Goal: Transaction & Acquisition: Purchase product/service

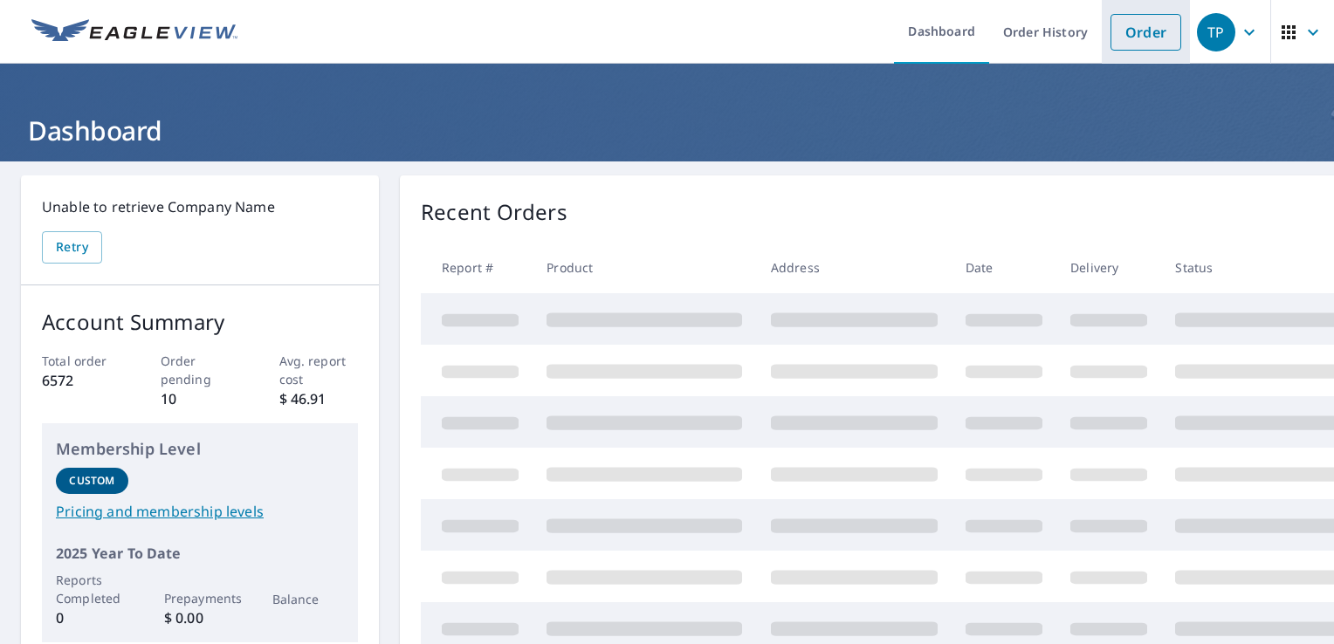
click at [1138, 27] on link "Order" at bounding box center [1146, 32] width 71 height 37
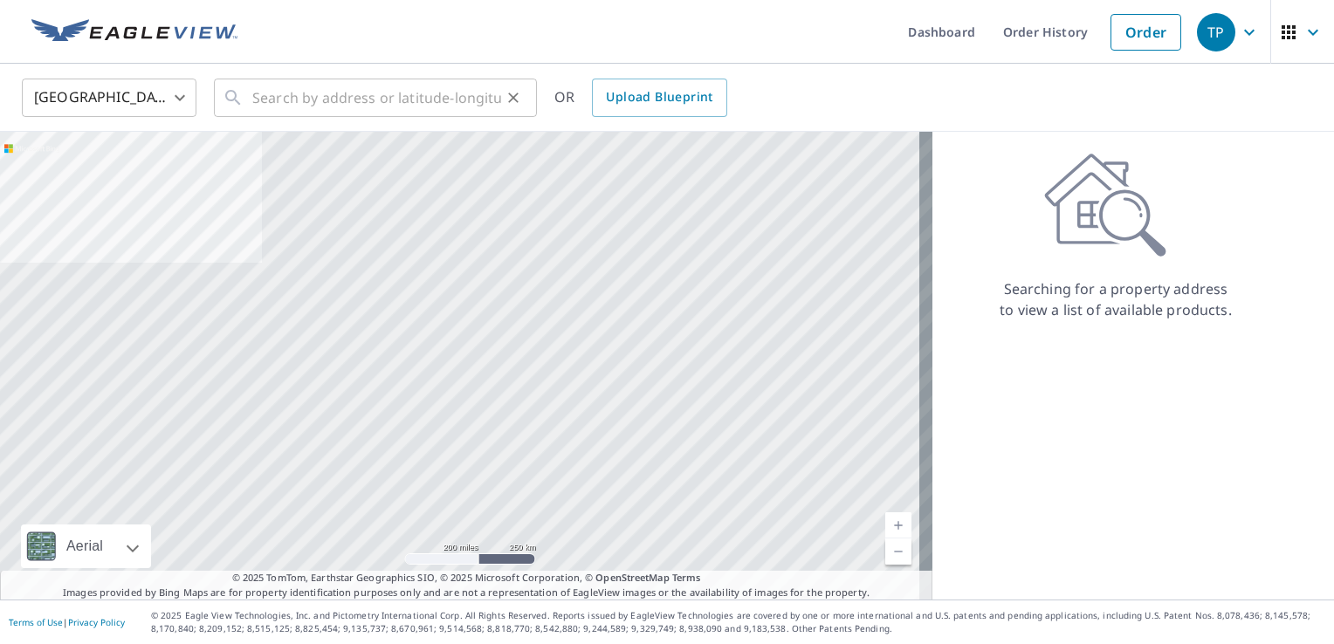
click at [252, 100] on div "​" at bounding box center [375, 98] width 323 height 38
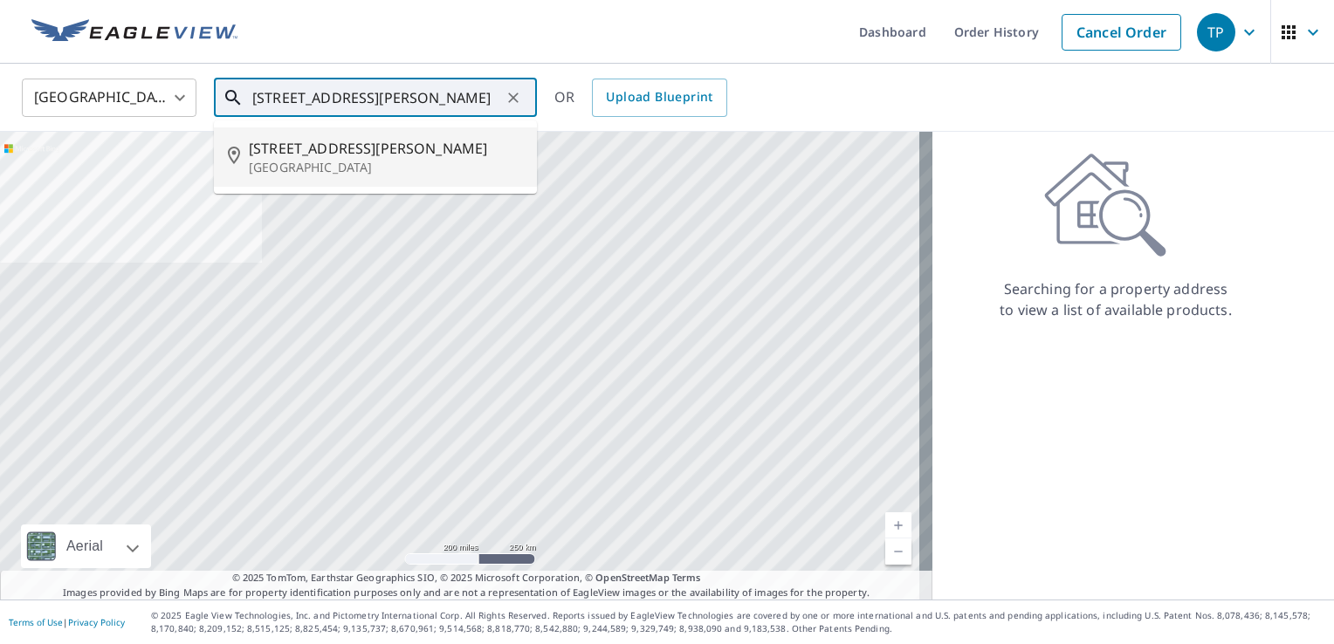
click at [327, 155] on span "[STREET_ADDRESS][PERSON_NAME]" at bounding box center [386, 148] width 274 height 21
type input "[STREET_ADDRESS][PERSON_NAME]"
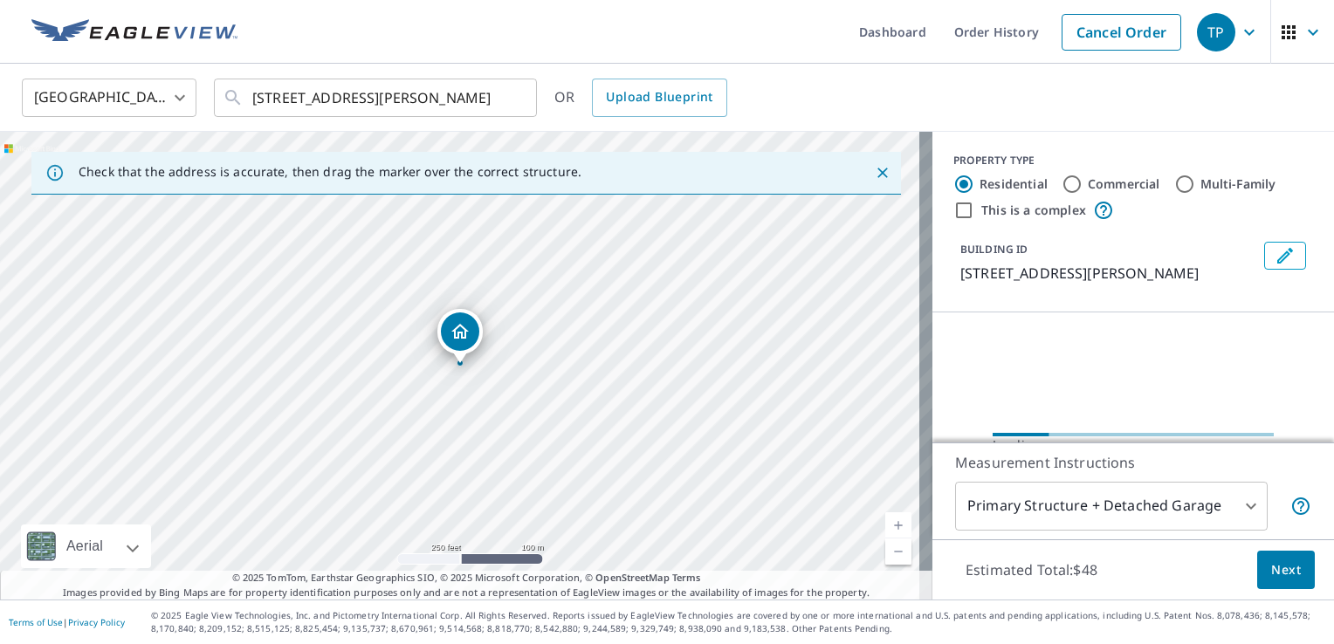
click at [487, 381] on div "[STREET_ADDRESS][PERSON_NAME]" at bounding box center [466, 366] width 933 height 468
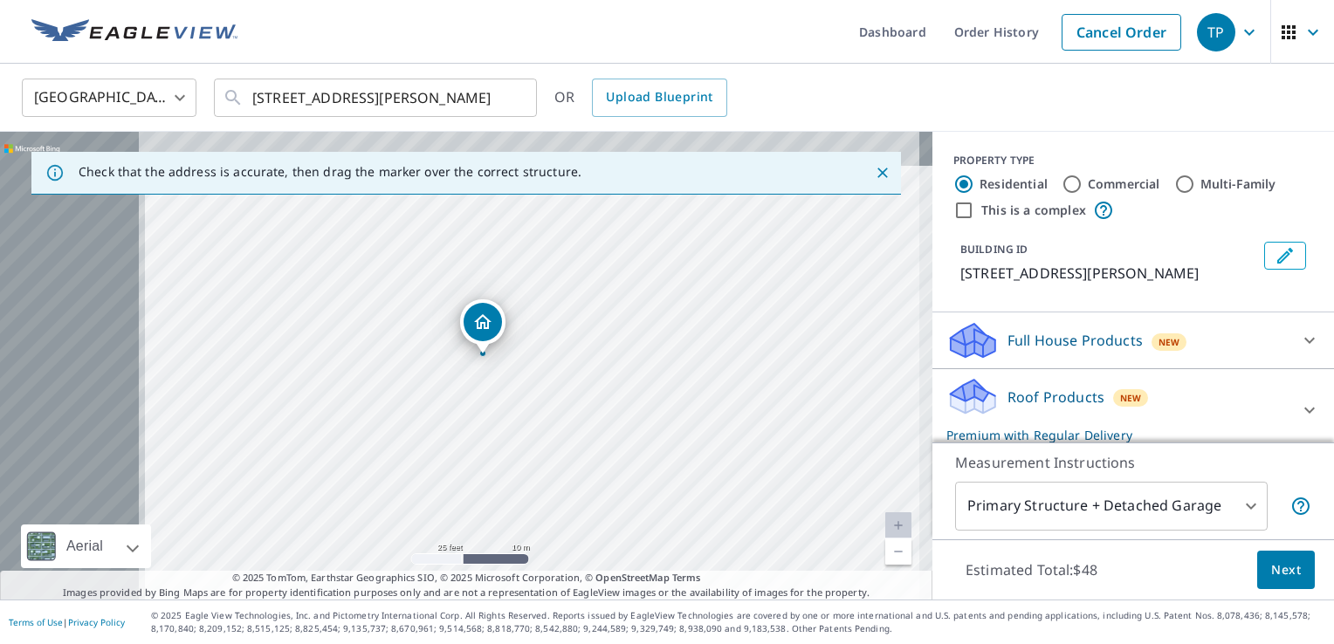
drag, startPoint x: 398, startPoint y: 339, endPoint x: 628, endPoint y: 398, distance: 237.2
click at [628, 398] on div "[STREET_ADDRESS][PERSON_NAME]" at bounding box center [466, 366] width 933 height 468
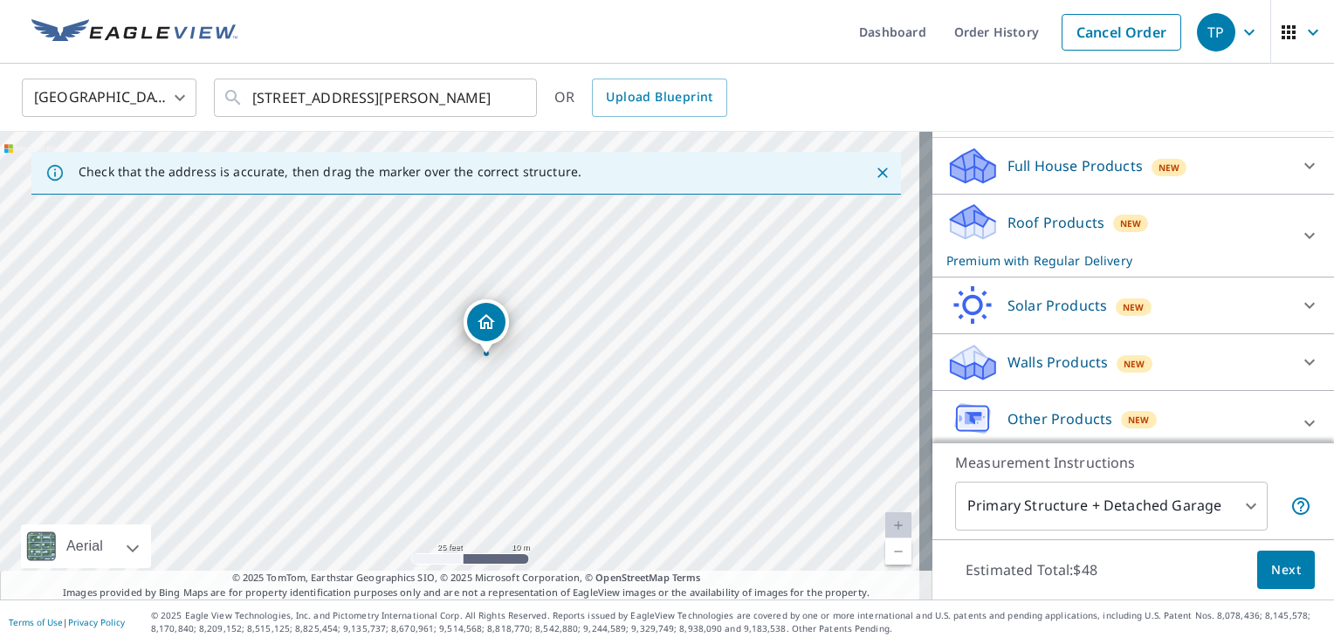
scroll to position [206, 0]
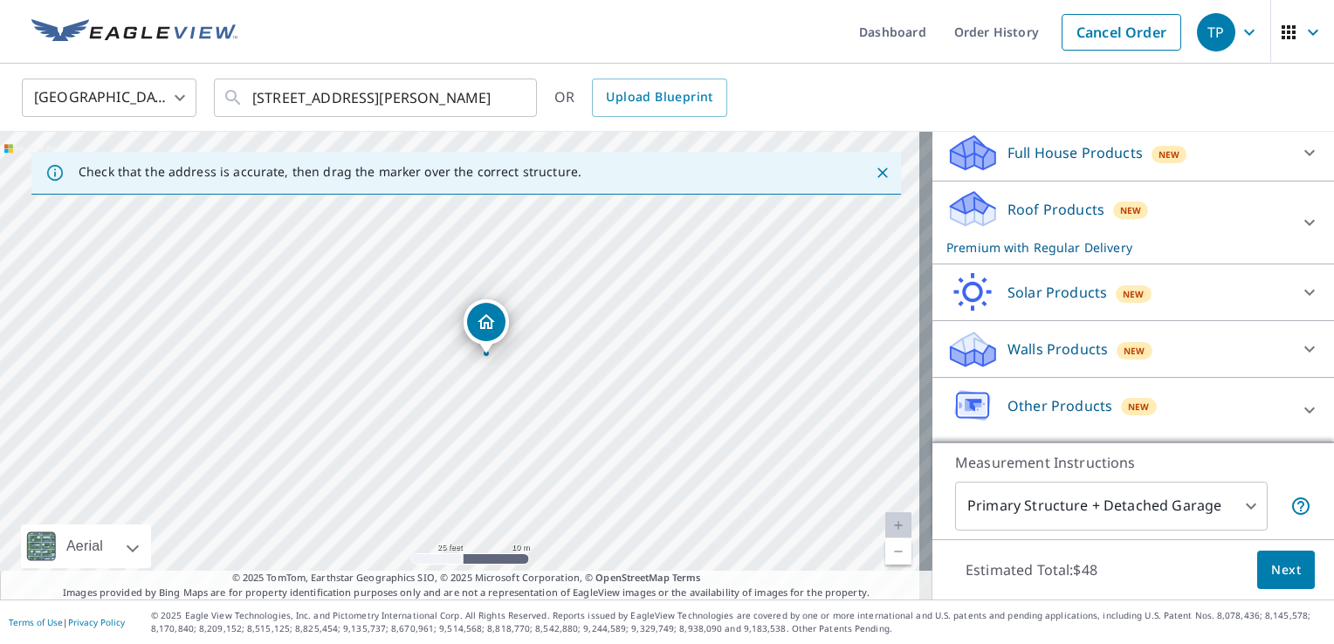
click at [1051, 206] on p "Roof Products" at bounding box center [1056, 209] width 97 height 21
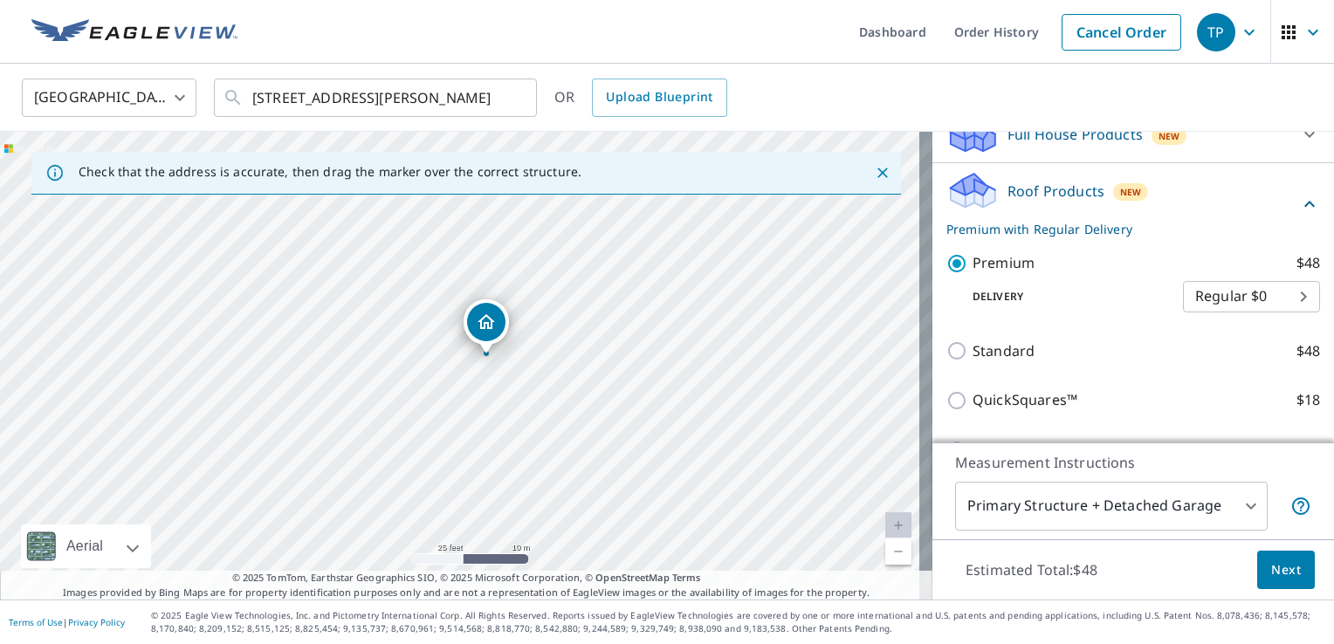
click at [1279, 574] on span "Next" at bounding box center [1287, 571] width 30 height 22
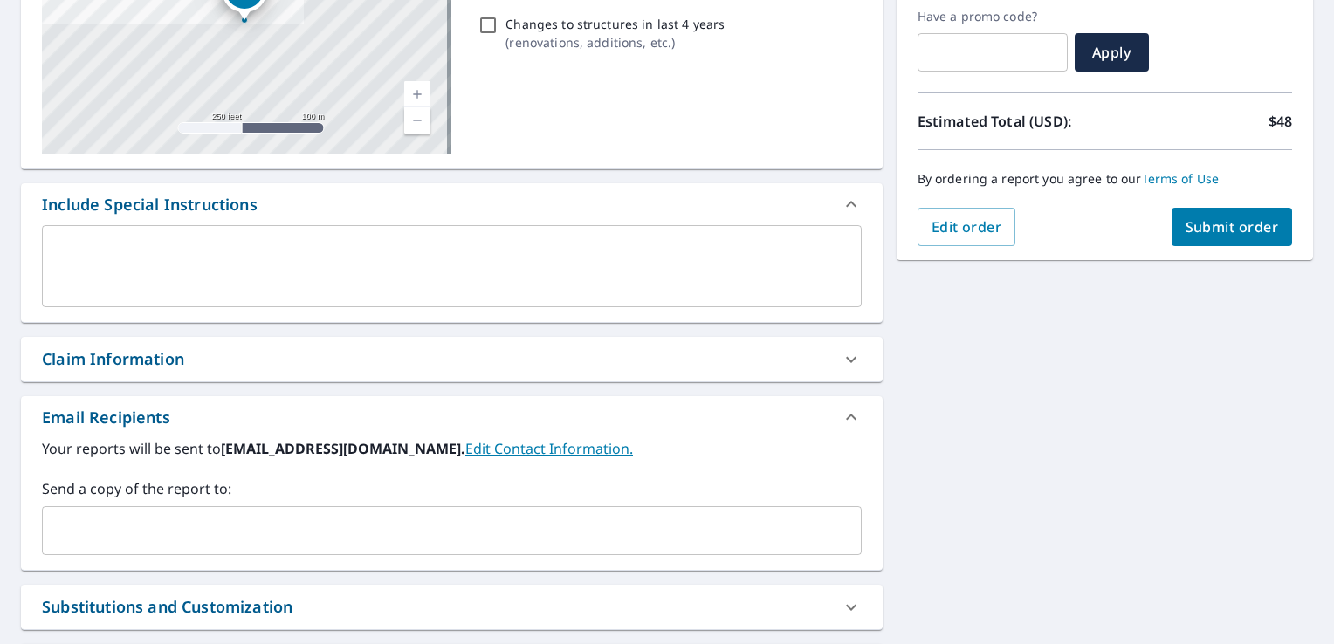
scroll to position [349, 0]
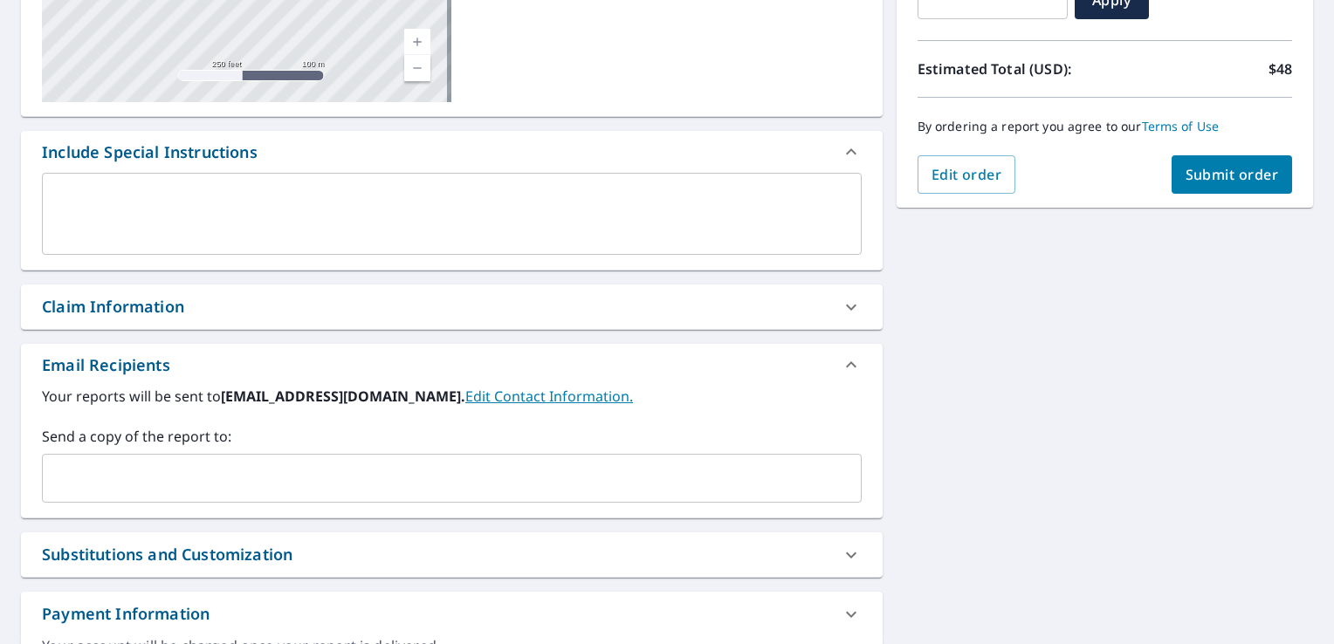
click at [116, 474] on input "text" at bounding box center [439, 478] width 778 height 33
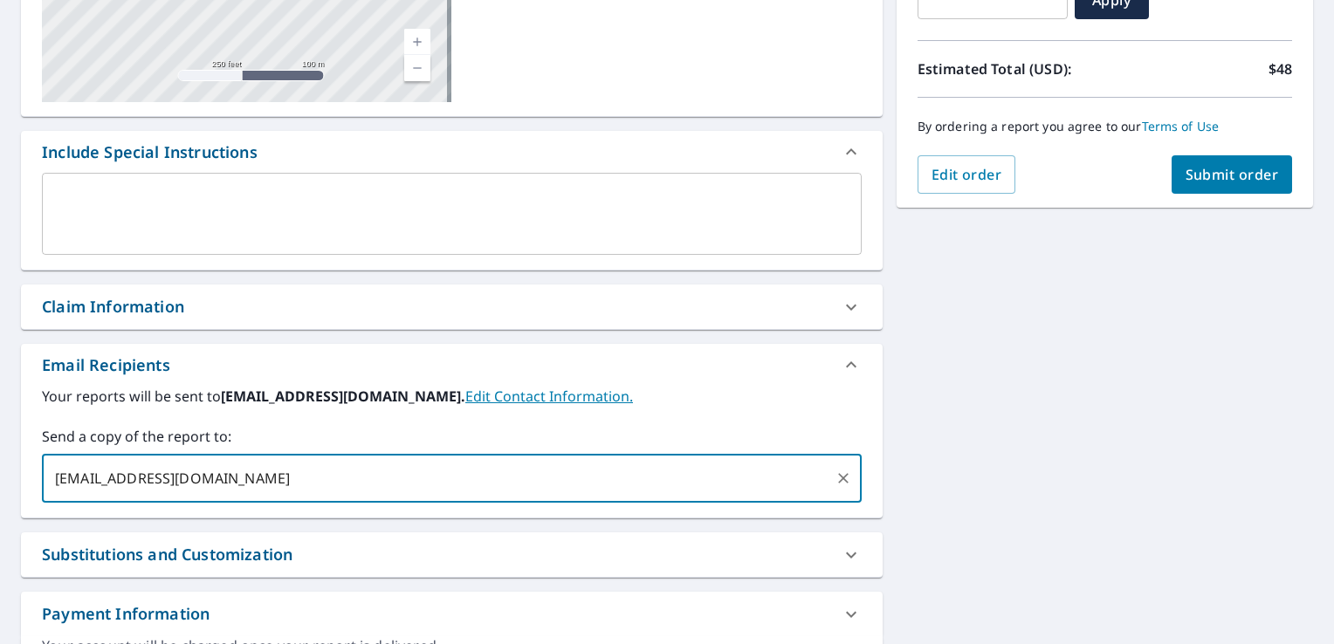
type input "[EMAIL_ADDRESS][DOMAIN_NAME]"
click at [1230, 169] on span "Submit order" at bounding box center [1232, 174] width 93 height 19
checkbox input "true"
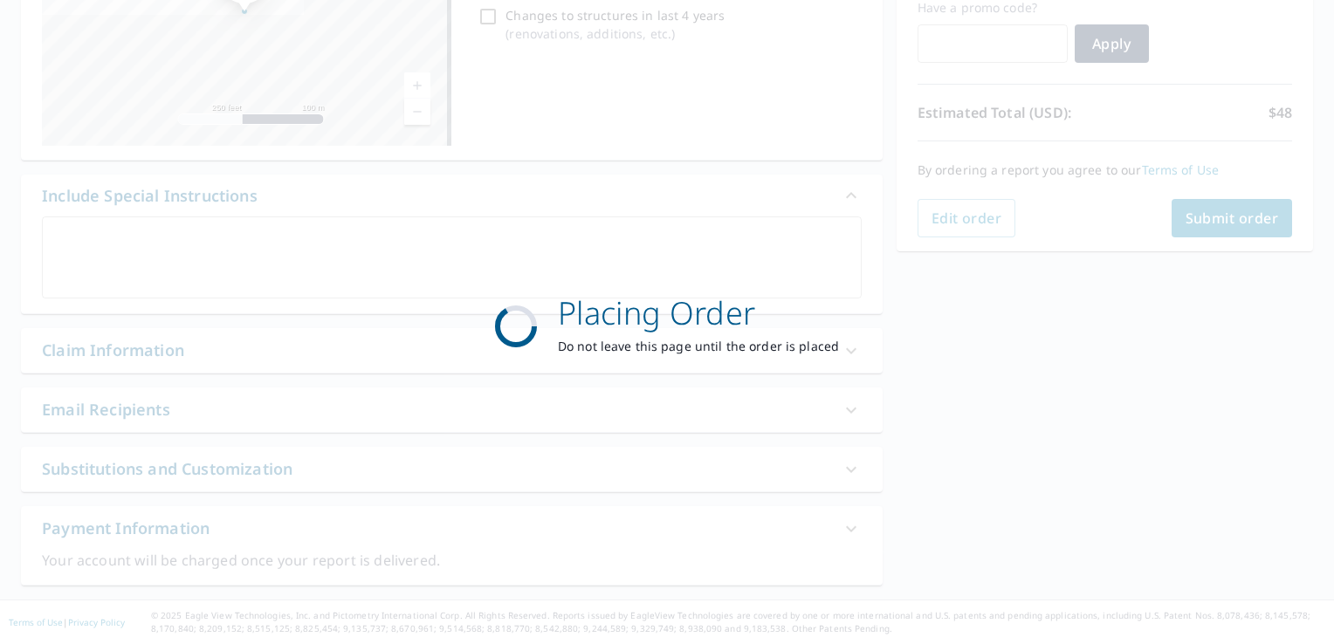
scroll to position [304, 0]
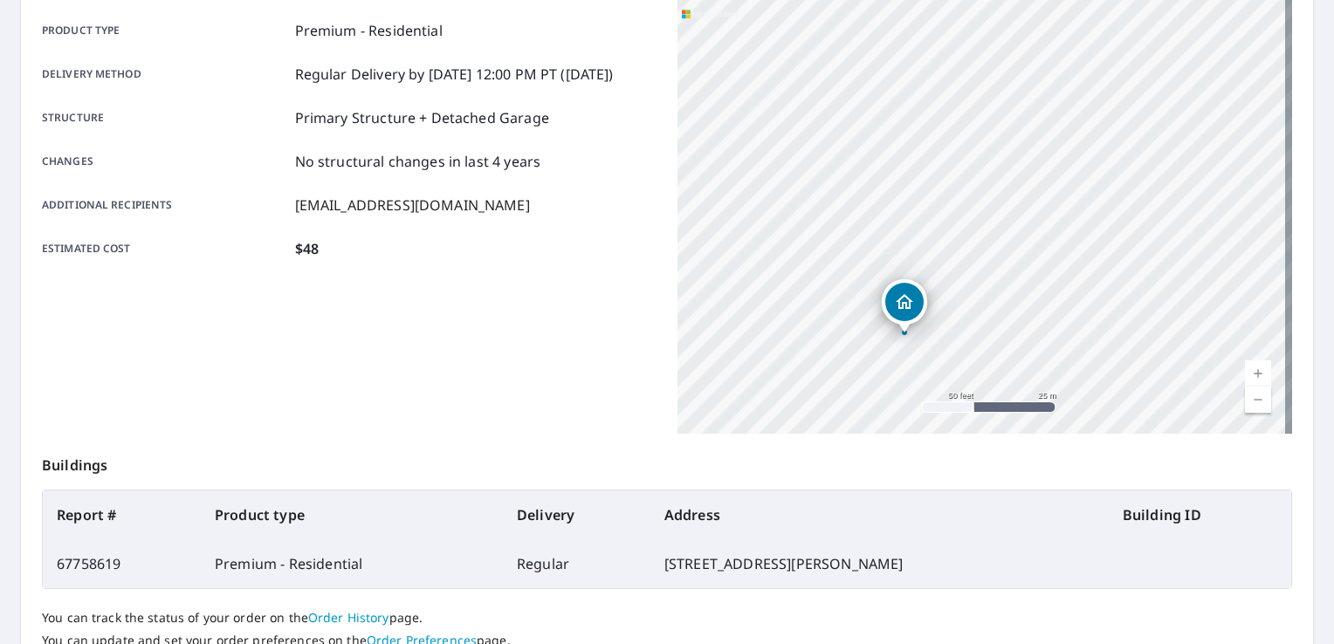
scroll to position [262, 0]
